Goal: Information Seeking & Learning: Learn about a topic

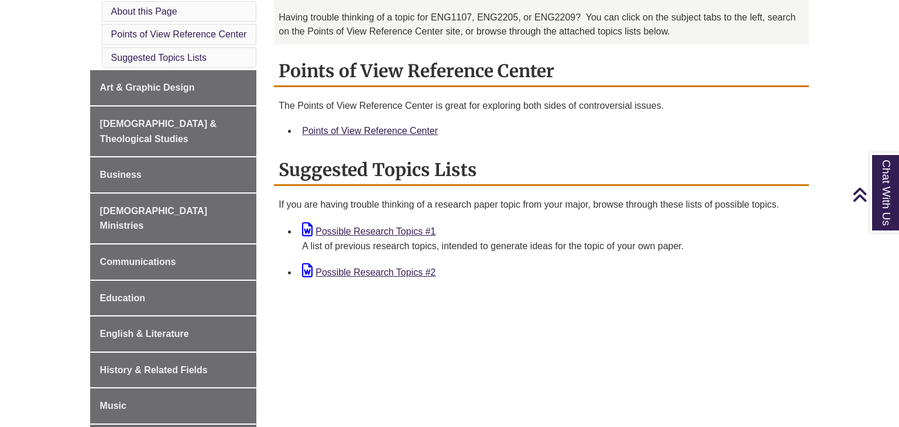
scroll to position [365, 0]
click at [394, 229] on link "Possible Research Topics #1" at bounding box center [368, 232] width 133 height 10
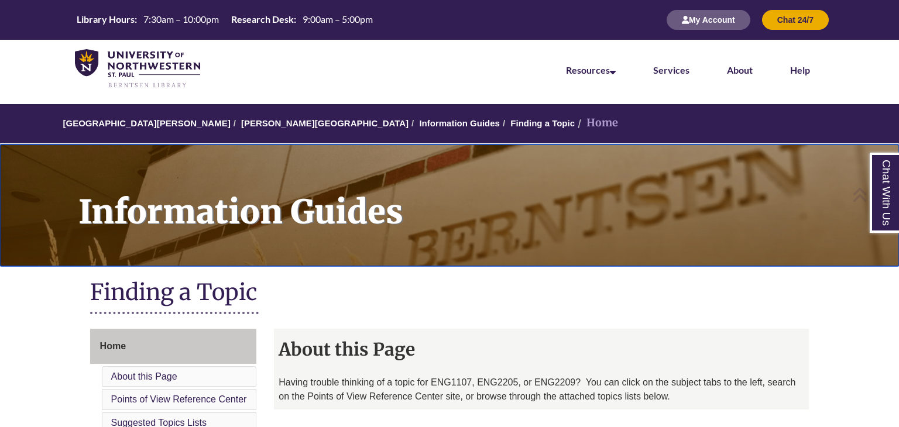
click at [481, 186] on h1 "Information Guides" at bounding box center [483, 198] width 834 height 107
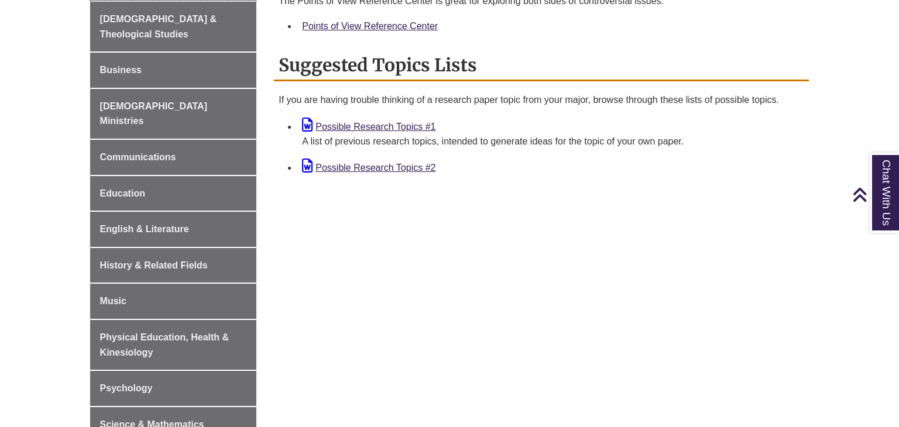
scroll to position [472, 0]
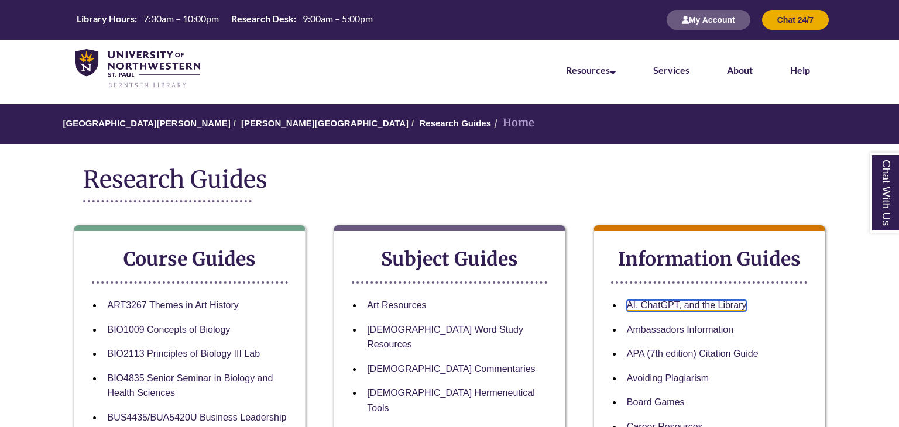
click at [650, 307] on link "AI, ChatGPT, and the Library" at bounding box center [687, 305] width 120 height 11
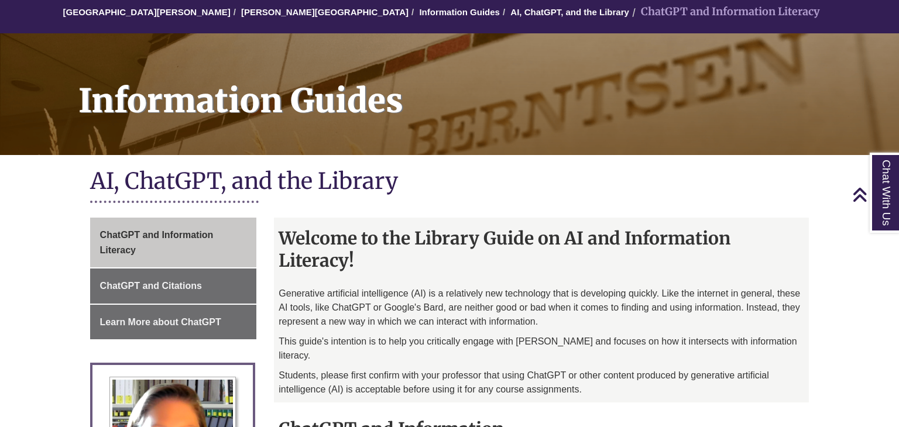
scroll to position [106, 0]
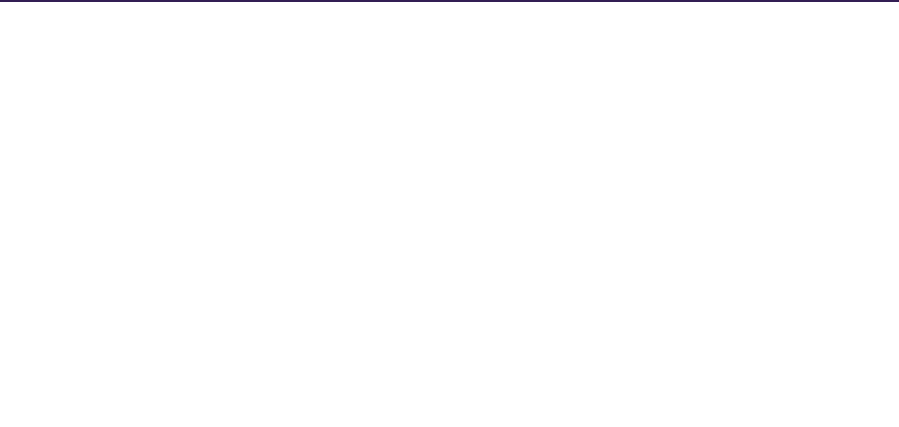
select select "Database Subject Filter"
select select "Database Types Filter"
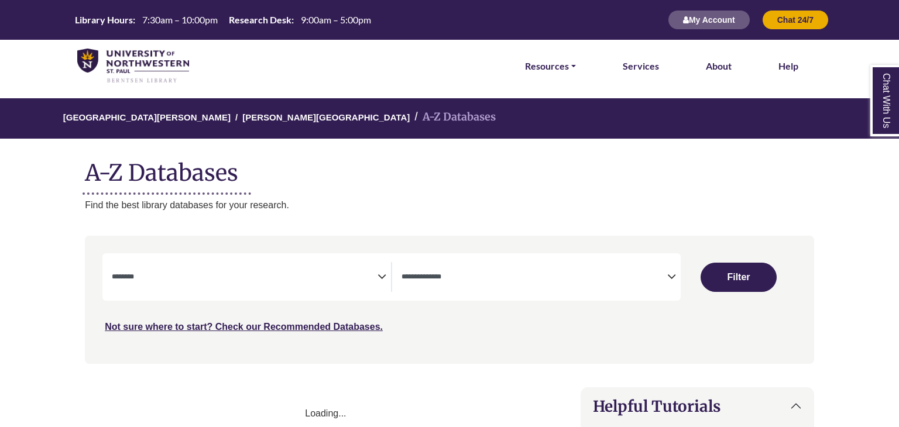
select select "Database Subject Filter"
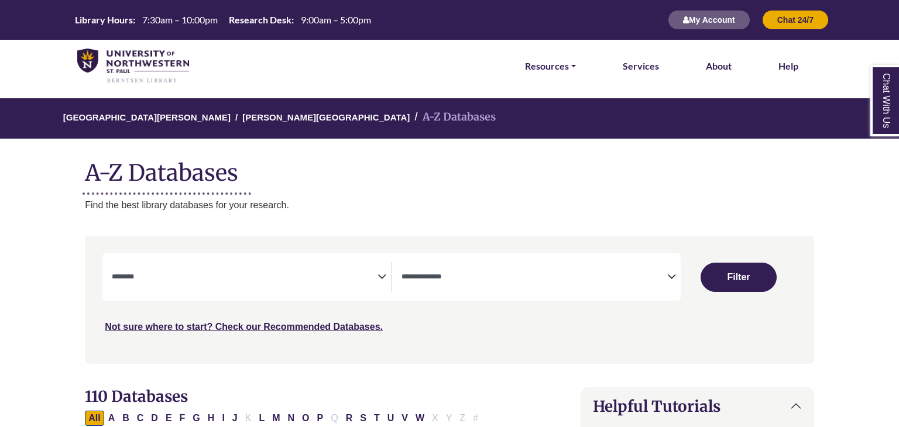
click at [380, 265] on div "**********" at bounding box center [251, 277] width 279 height 30
click at [382, 275] on icon "Search filters" at bounding box center [382, 275] width 9 height 18
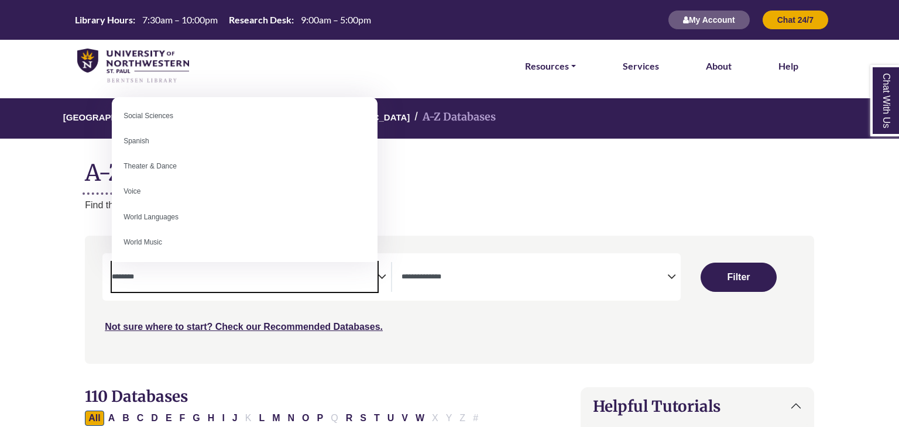
scroll to position [1042, 0]
click at [594, 136] on ol "University of Northwestern - St. Paul Berntsen Library A-Z Databases" at bounding box center [449, 118] width 948 height 40
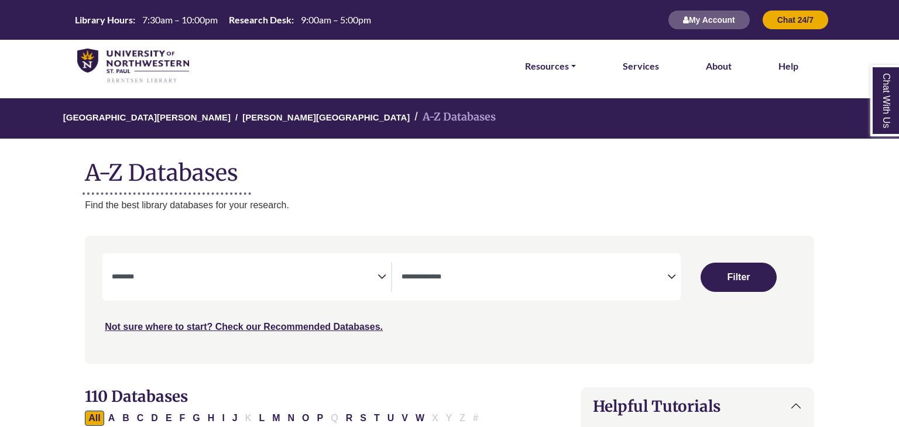
click at [637, 278] on textarea "Search" at bounding box center [535, 277] width 266 height 9
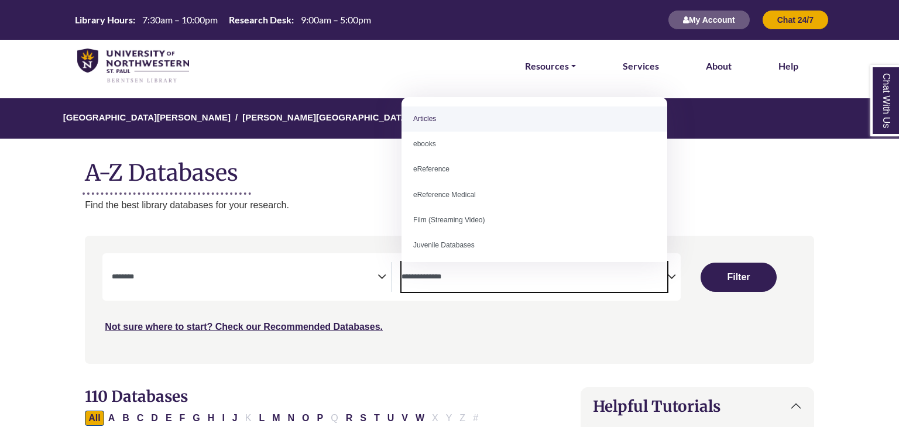
select select "*****"
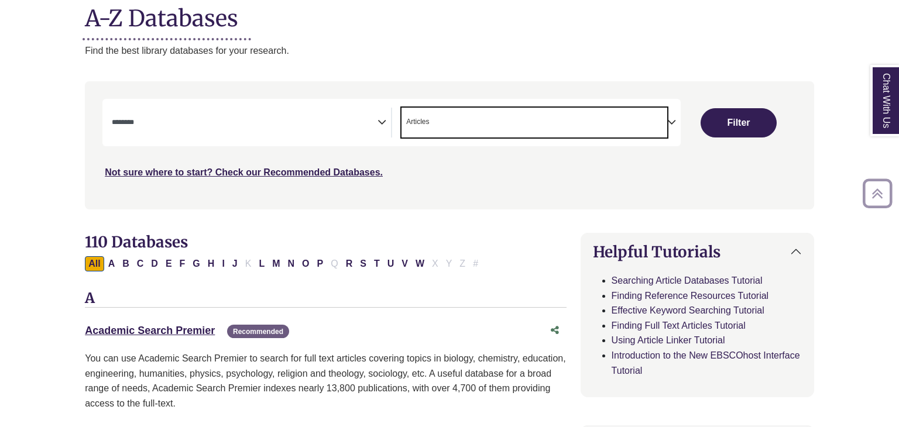
scroll to position [156, 0]
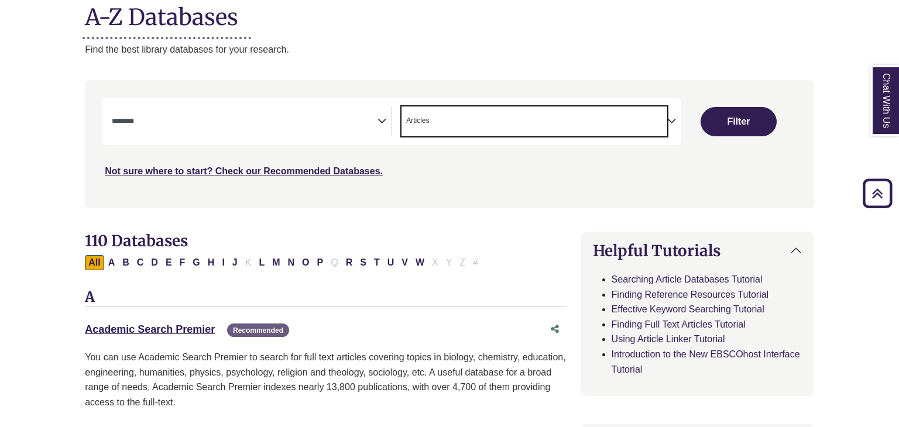
click at [344, 131] on span "Search filters" at bounding box center [245, 122] width 266 height 30
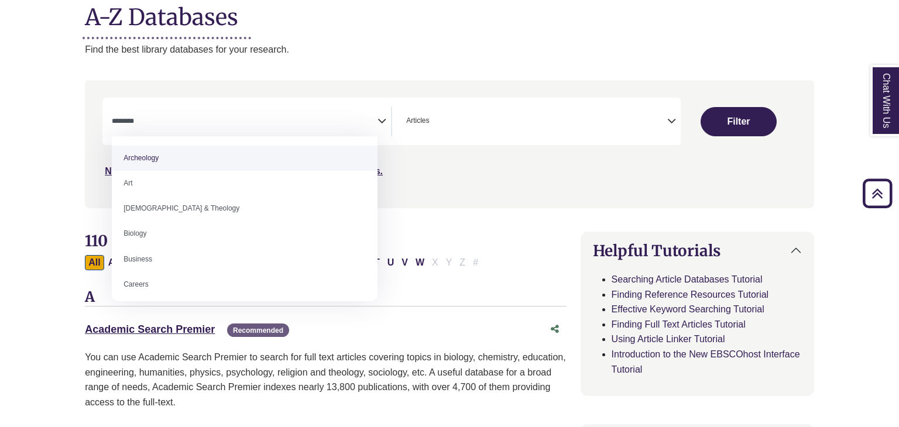
click at [250, 104] on div "**********" at bounding box center [391, 121] width 578 height 47
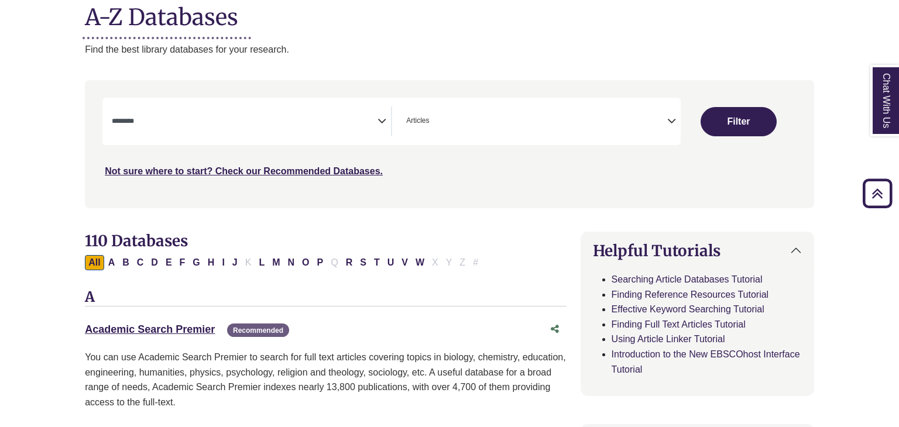
click at [250, 104] on div "**********" at bounding box center [391, 121] width 578 height 47
click at [728, 128] on button "Filter" at bounding box center [739, 121] width 76 height 29
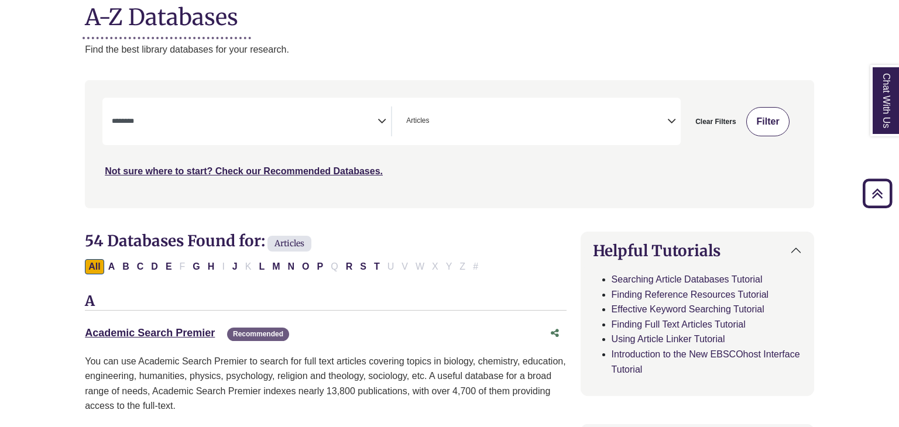
click at [760, 120] on button "Filter" at bounding box center [767, 121] width 43 height 29
select select "Database Subject Filter"
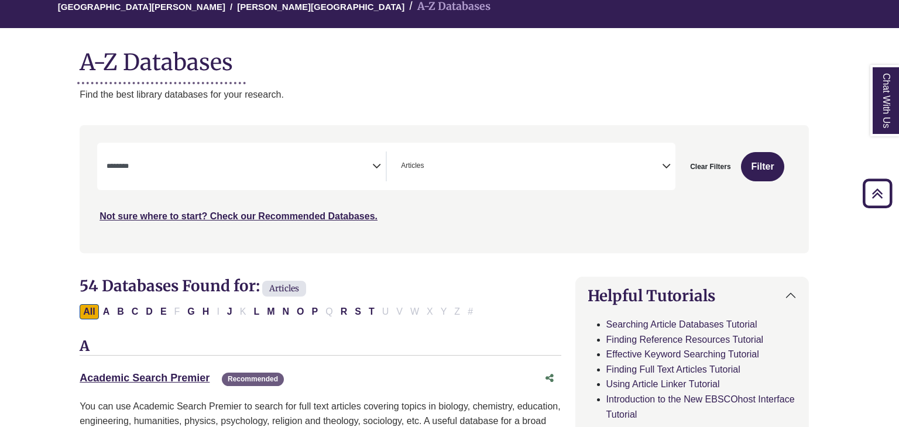
scroll to position [0, 5]
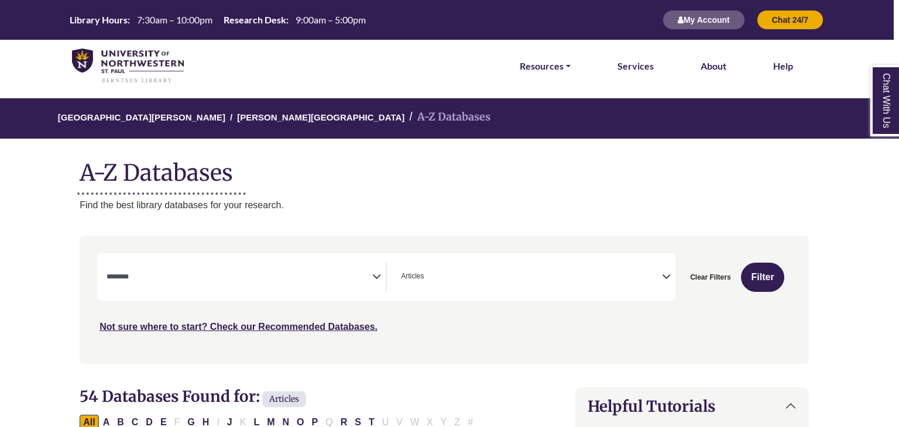
click at [183, 293] on div "**********" at bounding box center [386, 276] width 578 height 47
click at [368, 273] on textarea "Search" at bounding box center [240, 277] width 266 height 9
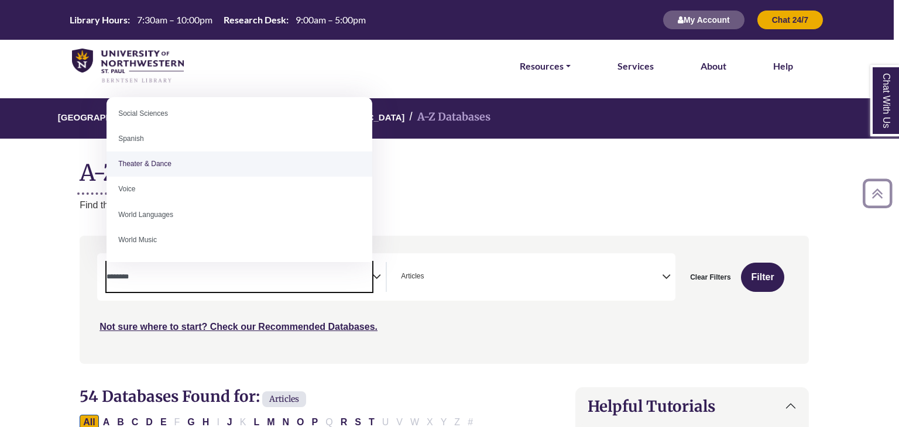
click at [410, 273] on span "Articles" at bounding box center [412, 276] width 23 height 11
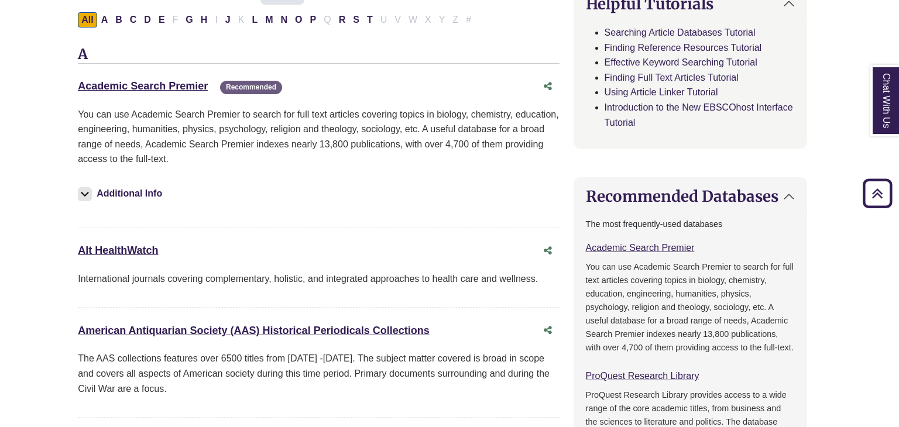
scroll to position [0, 7]
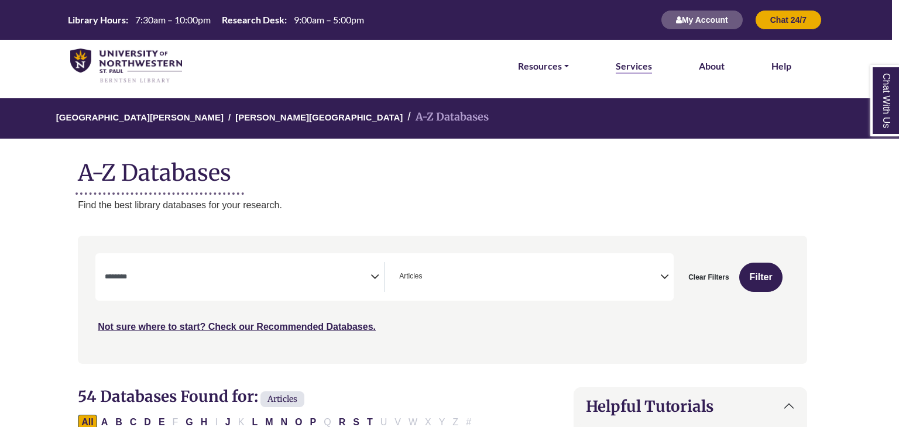
click at [620, 66] on link "Services" at bounding box center [634, 66] width 36 height 15
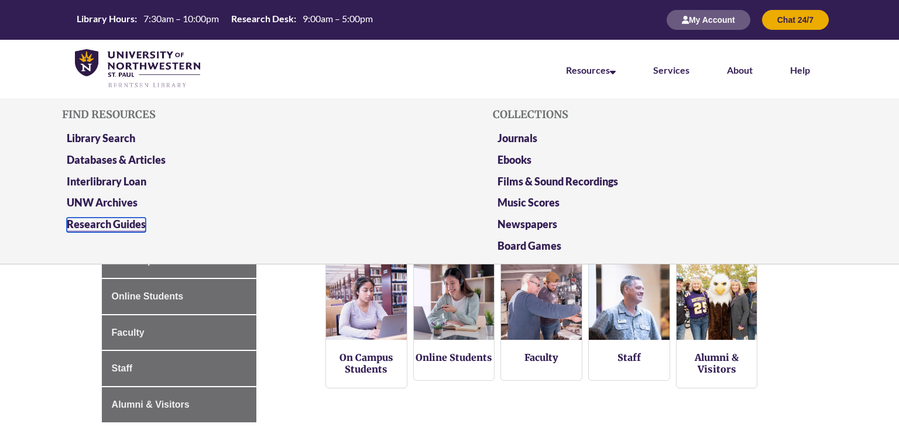
click at [95, 225] on link "Research Guides" at bounding box center [106, 225] width 79 height 15
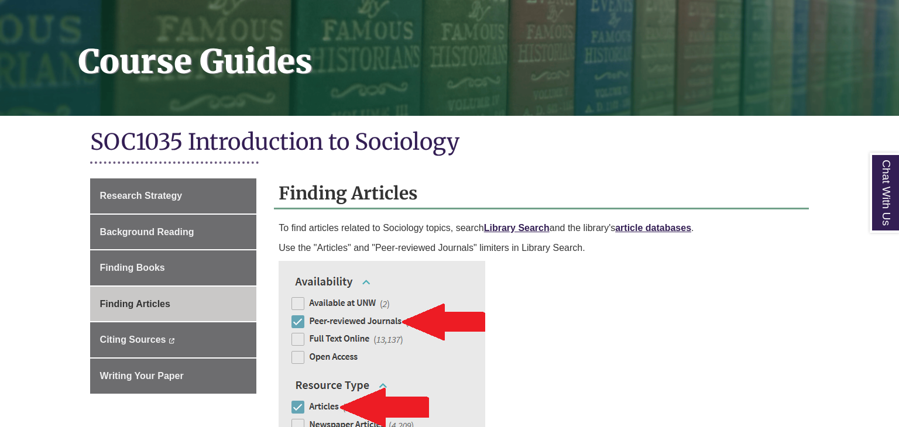
scroll to position [157, 0]
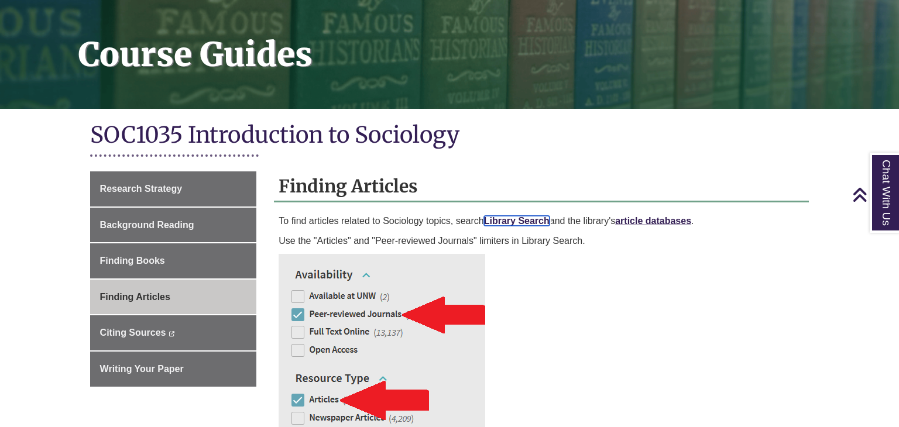
click at [517, 221] on link "Library Search" at bounding box center [517, 221] width 66 height 10
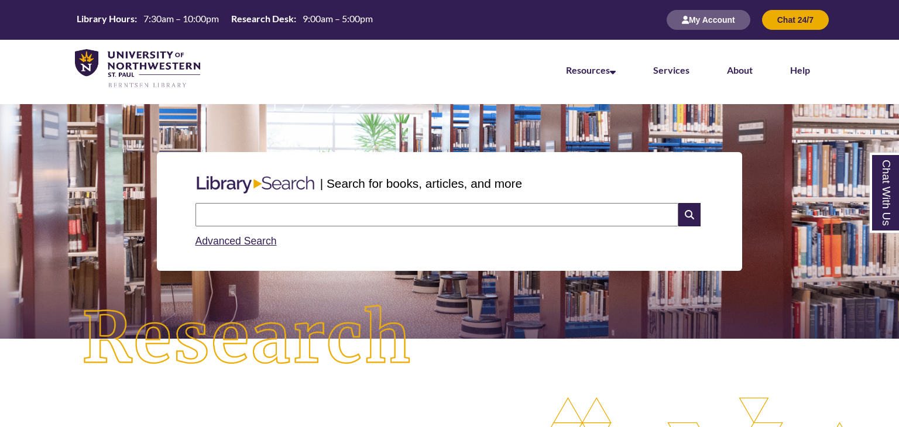
click at [517, 221] on input "text" at bounding box center [437, 214] width 483 height 23
type input "**********"
